Goal: Navigation & Orientation: Find specific page/section

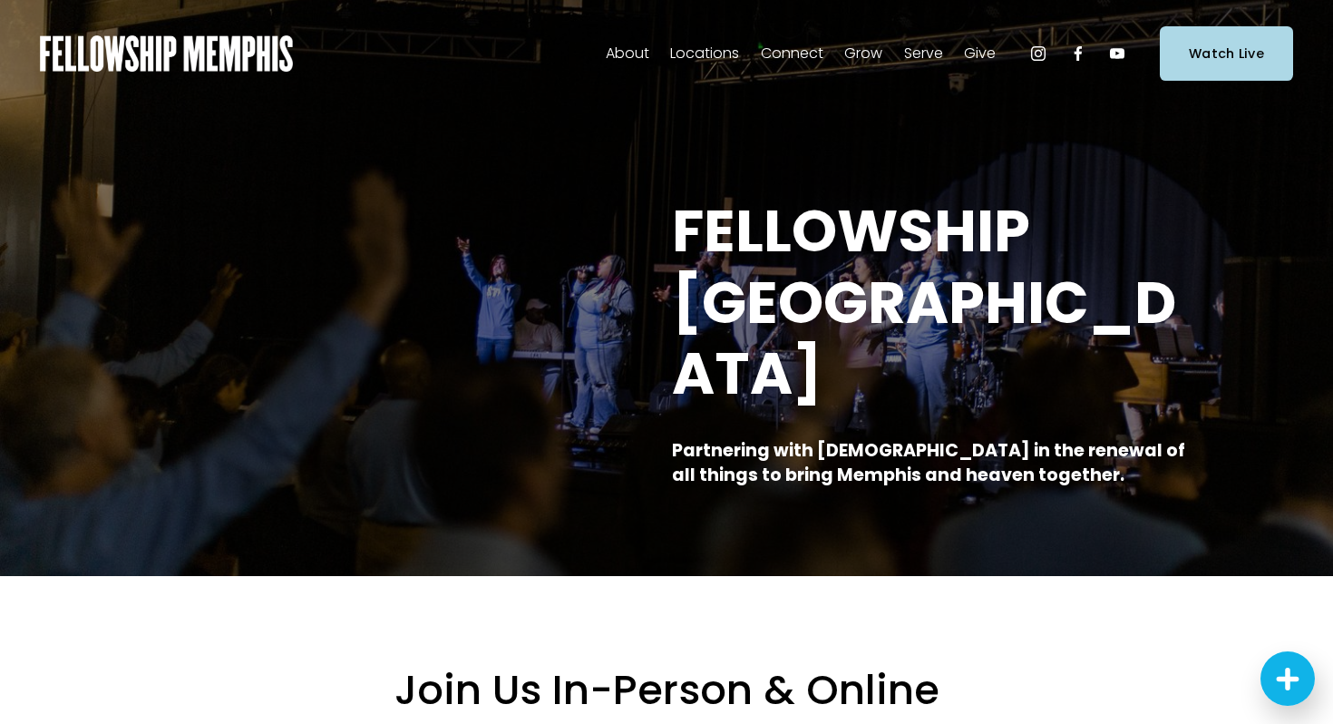
click at [0, 0] on span "Staff" at bounding box center [0, 0] width 0 height 0
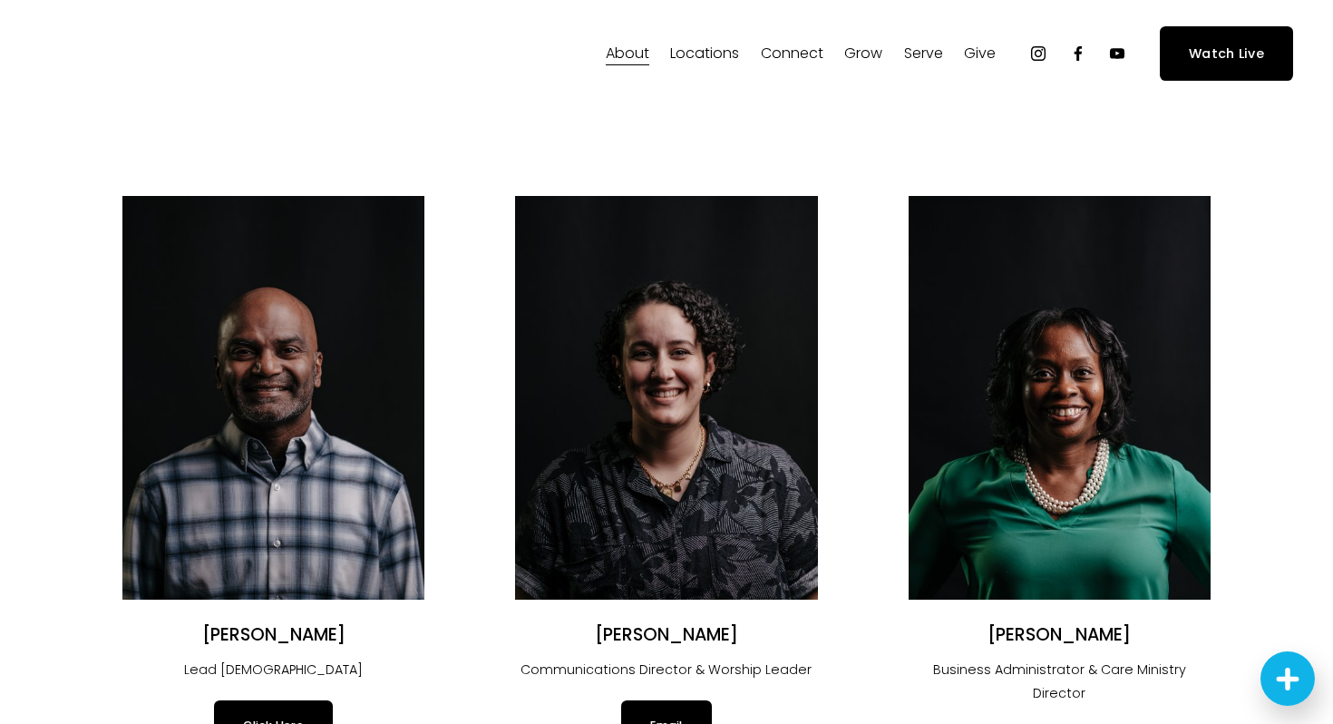
click at [0, 0] on span "Alpha" at bounding box center [0, 0] width 0 height 0
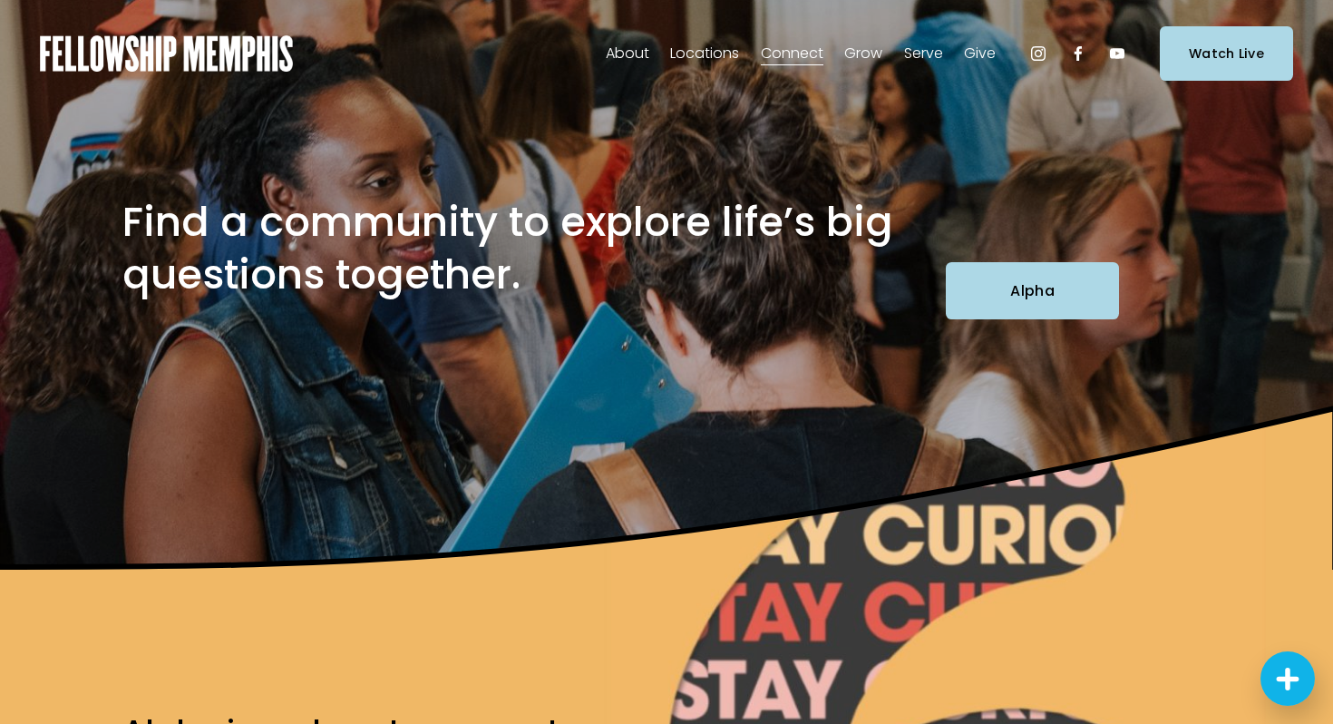
click at [985, 305] on link "Alpha" at bounding box center [1032, 290] width 173 height 57
click at [1037, 56] on use "Instagram" at bounding box center [1038, 53] width 15 height 15
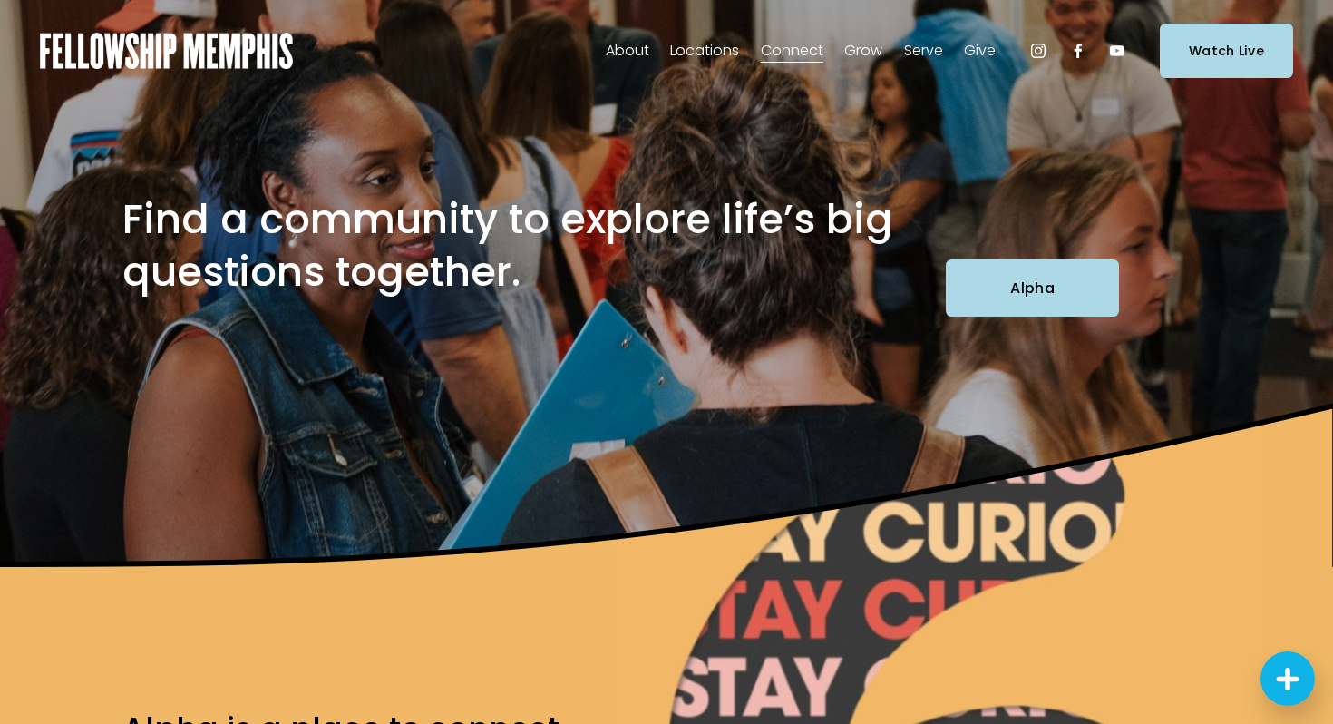
click at [0, 0] on span "Online" at bounding box center [0, 0] width 0 height 0
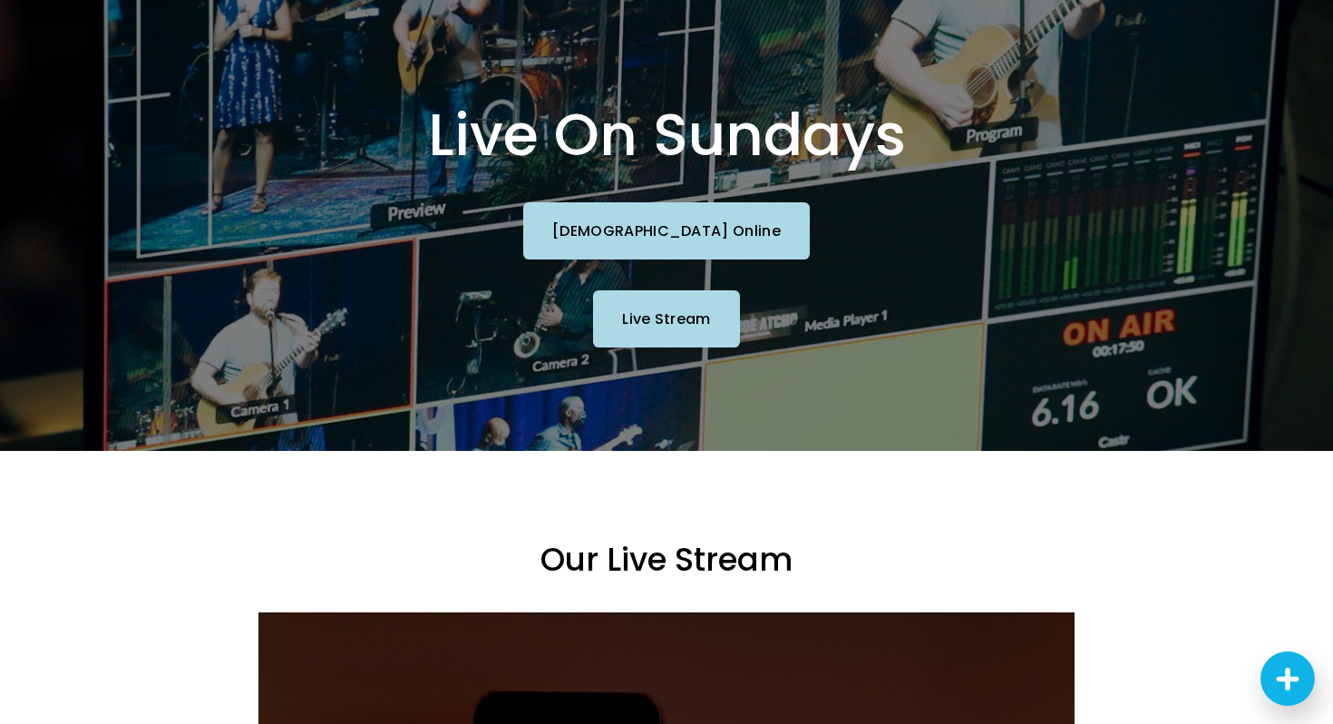
scroll to position [27, 0]
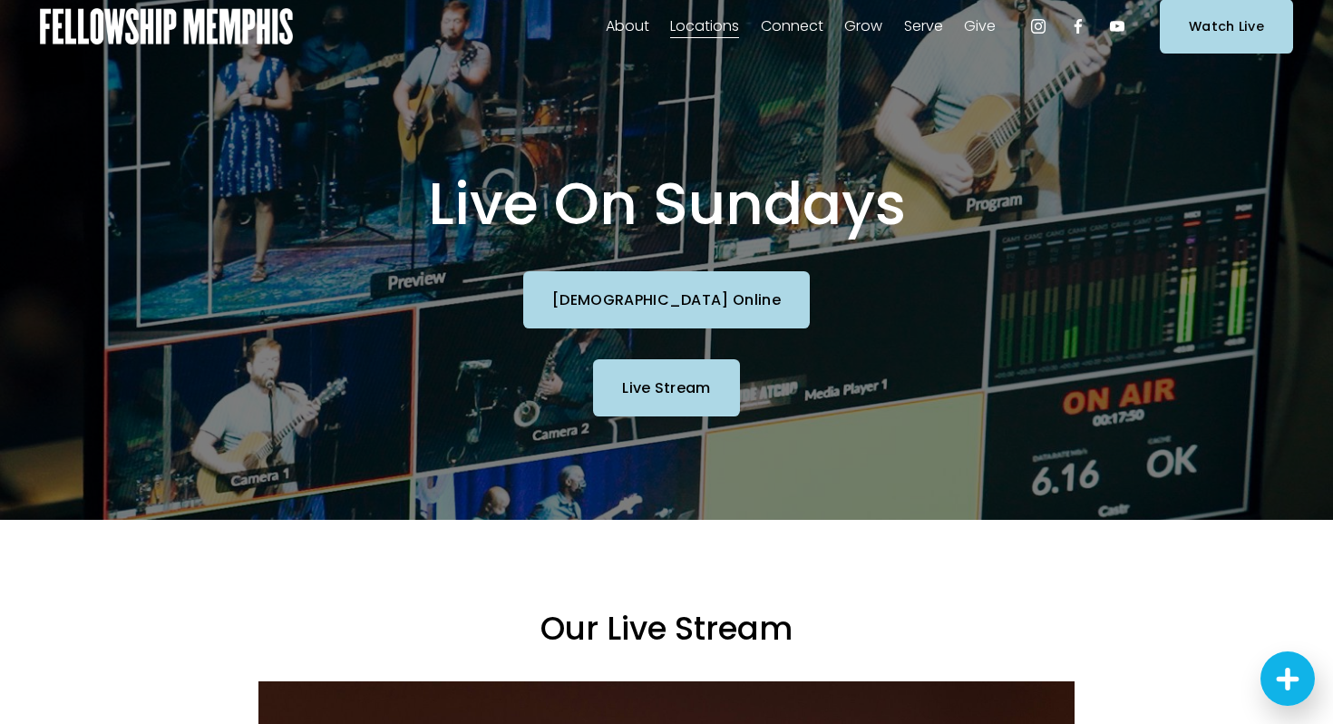
click at [657, 385] on link "Live Stream" at bounding box center [666, 387] width 147 height 57
